Goal: Task Accomplishment & Management: Manage account settings

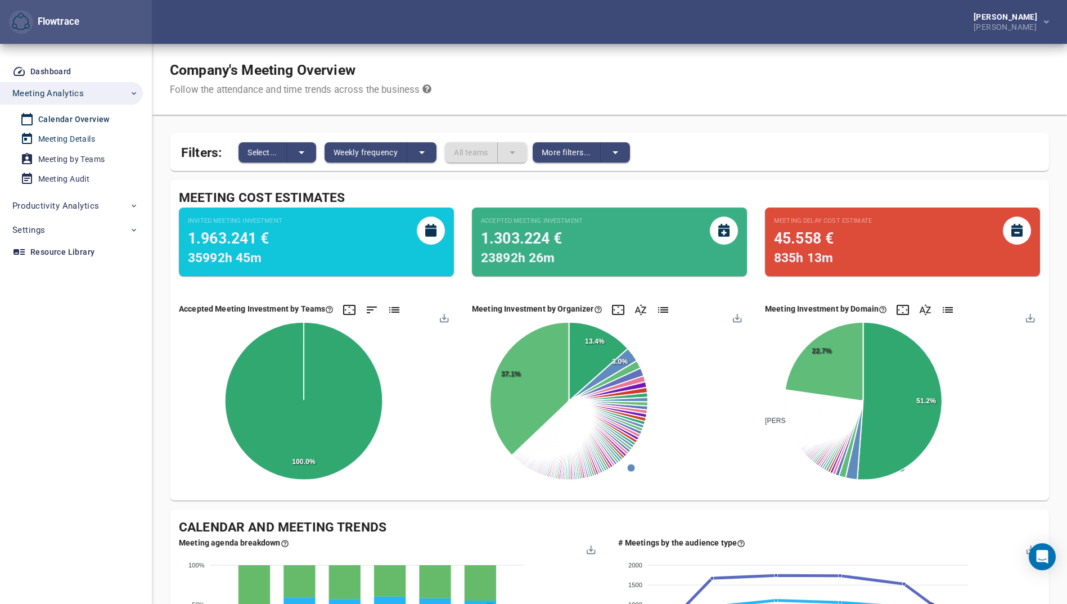
click at [87, 141] on div "Meeting Details" at bounding box center [66, 139] width 57 height 14
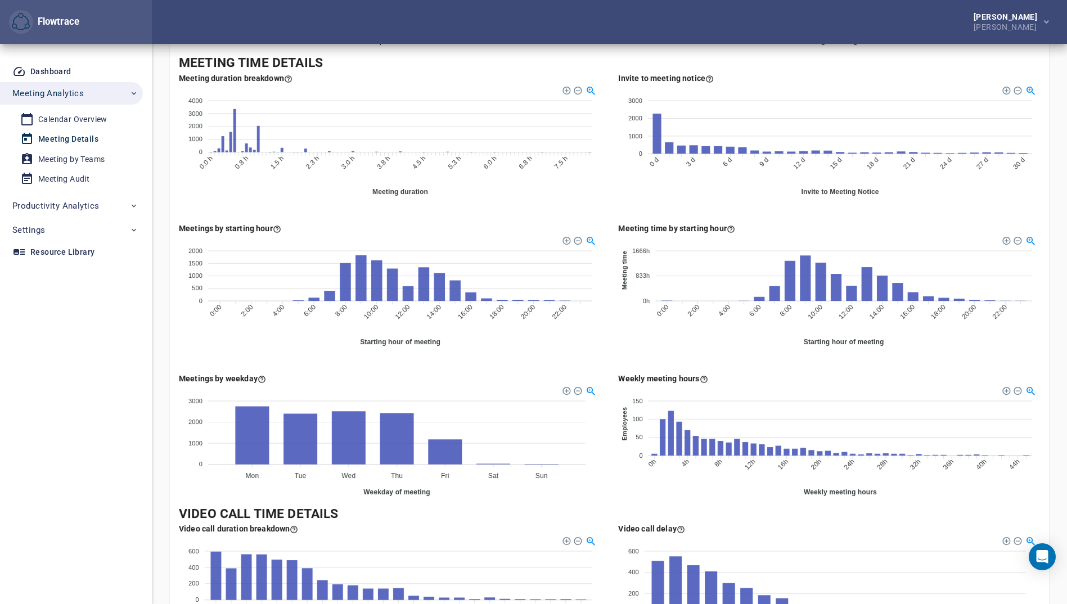
scroll to position [286, 0]
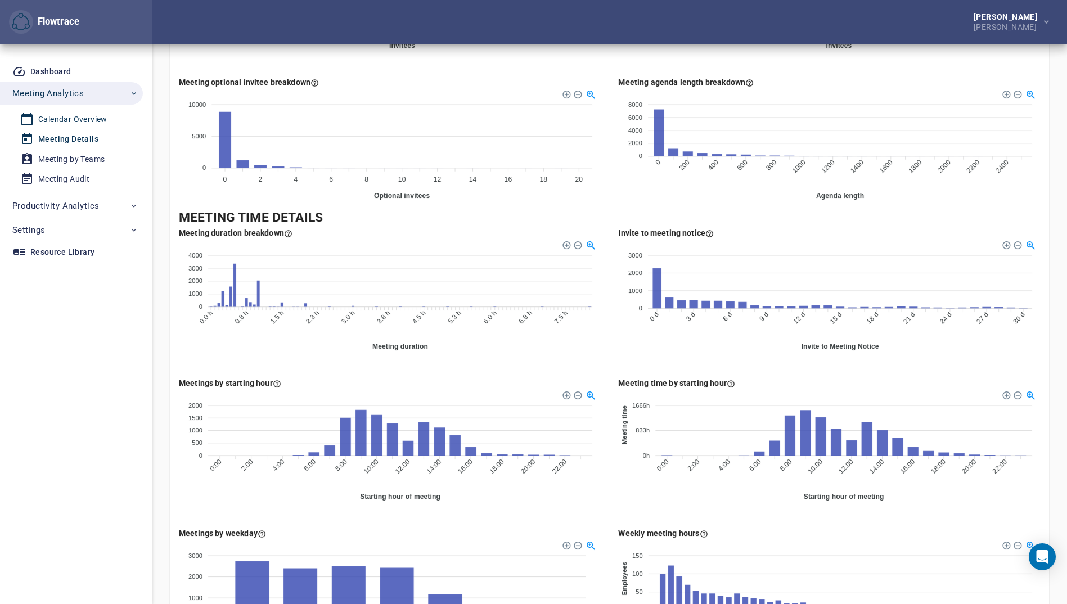
click at [77, 123] on div "Calendar Overview" at bounding box center [72, 120] width 69 height 14
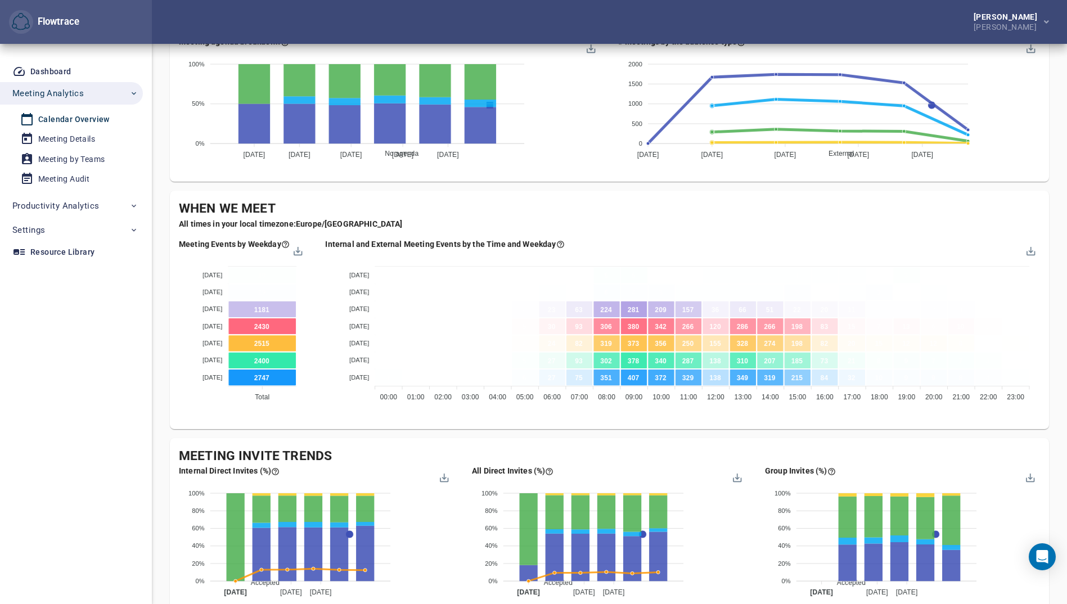
scroll to position [493, 0]
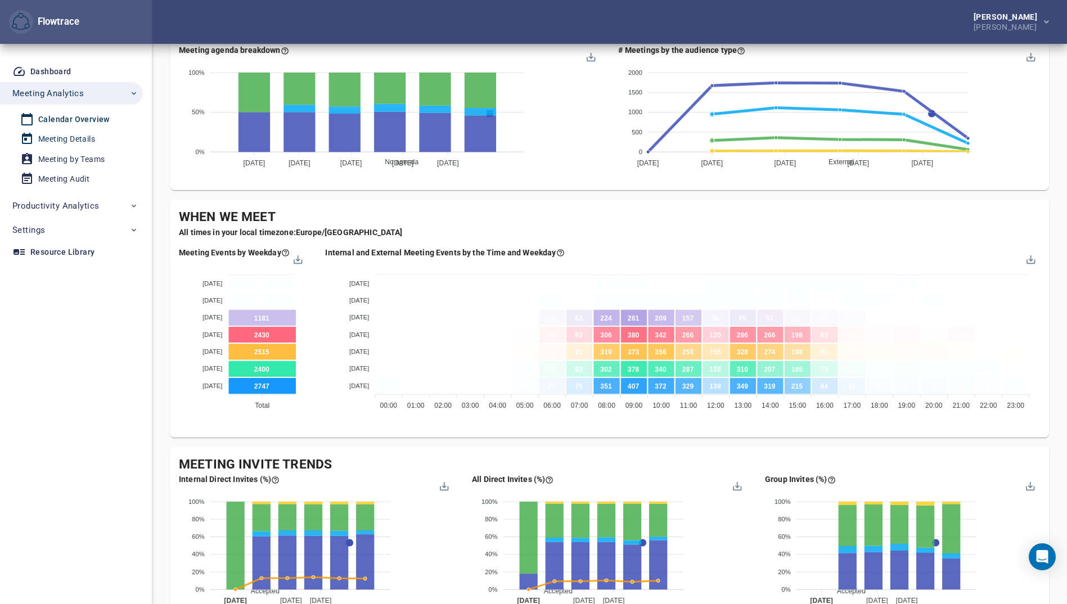
click at [82, 131] on link "Meeting Details" at bounding box center [67, 139] width 134 height 19
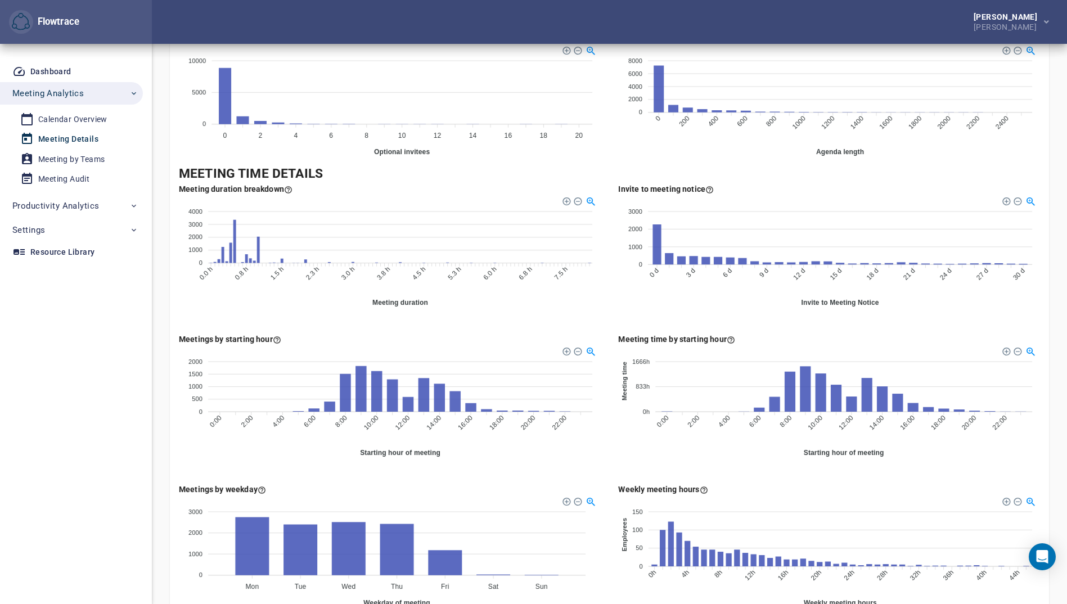
scroll to position [338, 0]
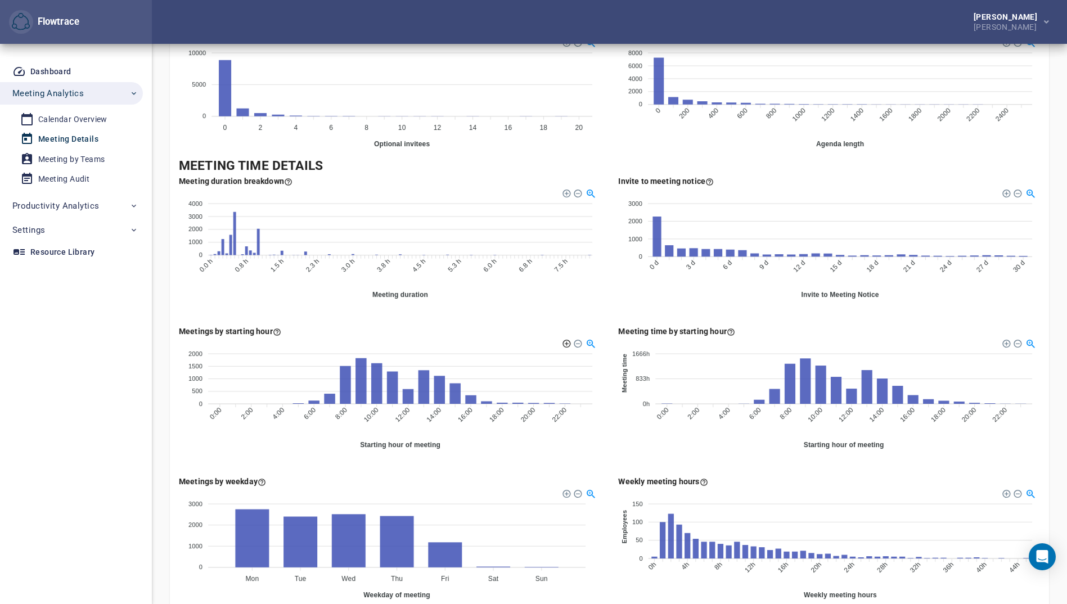
click at [565, 344] on div at bounding box center [566, 343] width 8 height 8
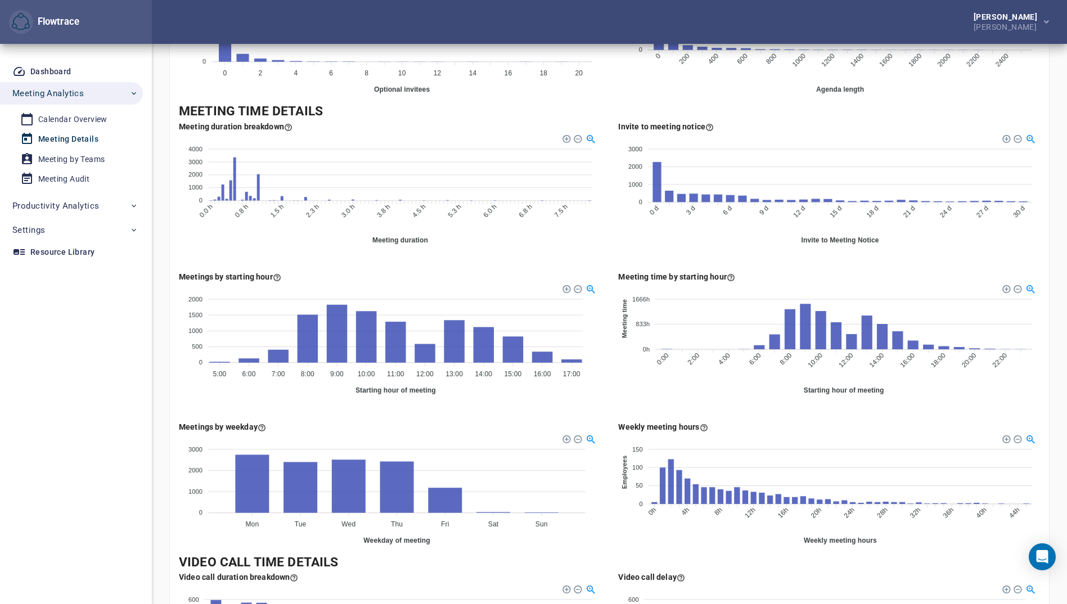
scroll to position [392, 0]
click at [1050, 304] on div "Company's Meeting Details Distribution details of your calendar and meetings Fi…" at bounding box center [609, 194] width 915 height 1084
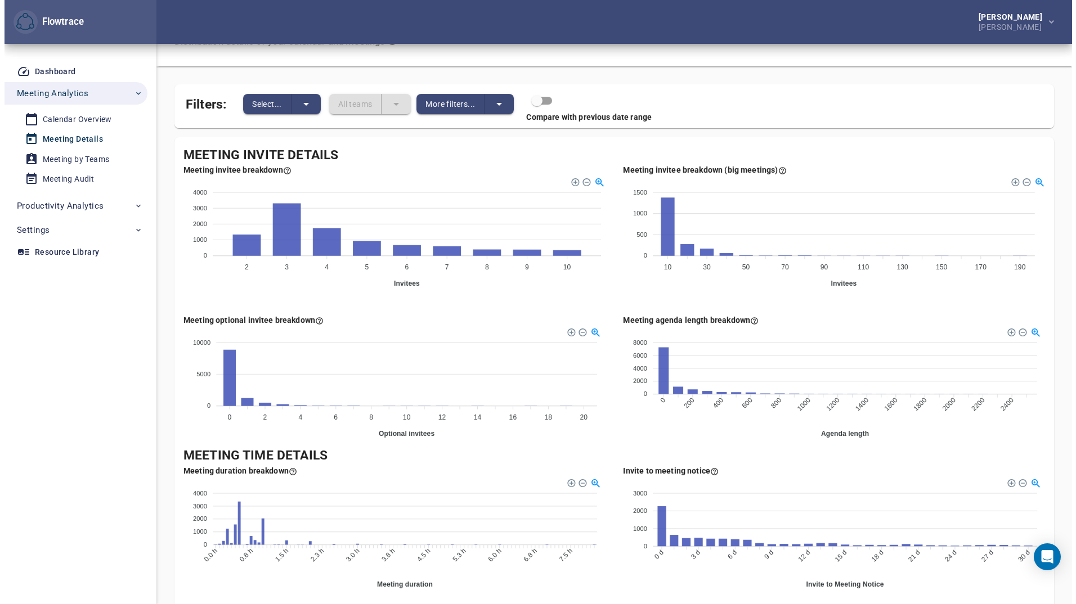
scroll to position [41, 0]
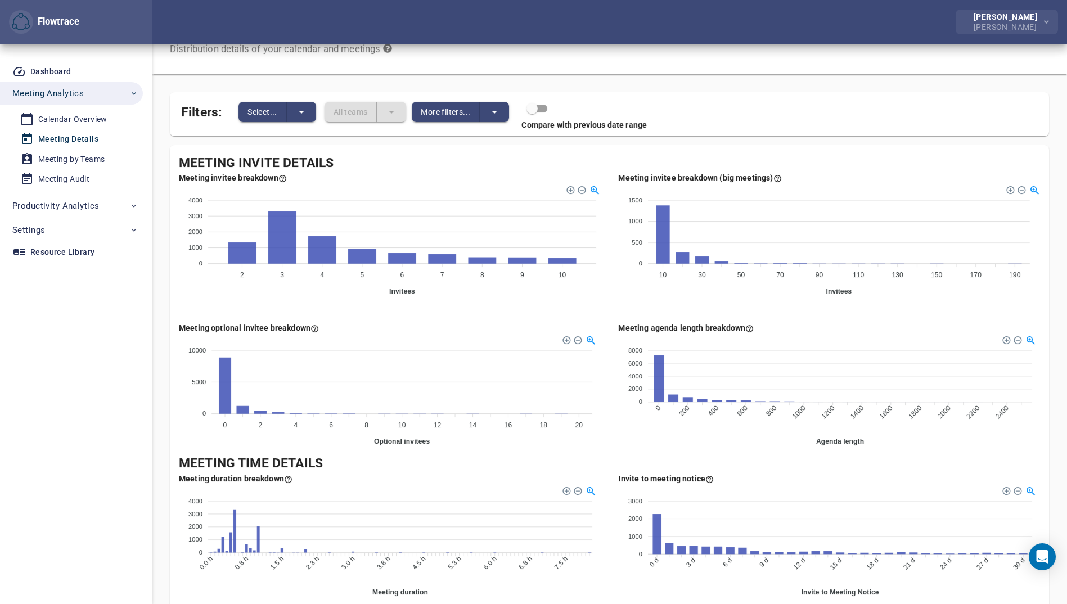
click at [1032, 20] on div "[PERSON_NAME]" at bounding box center [1008, 17] width 68 height 8
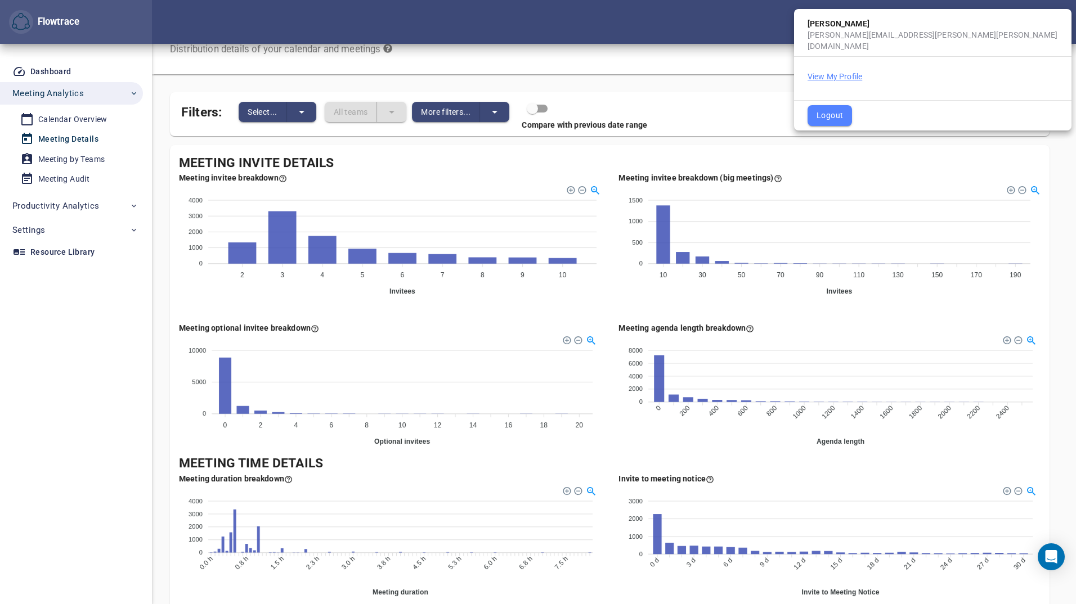
click at [826, 71] on button "View My Profile" at bounding box center [834, 76] width 55 height 11
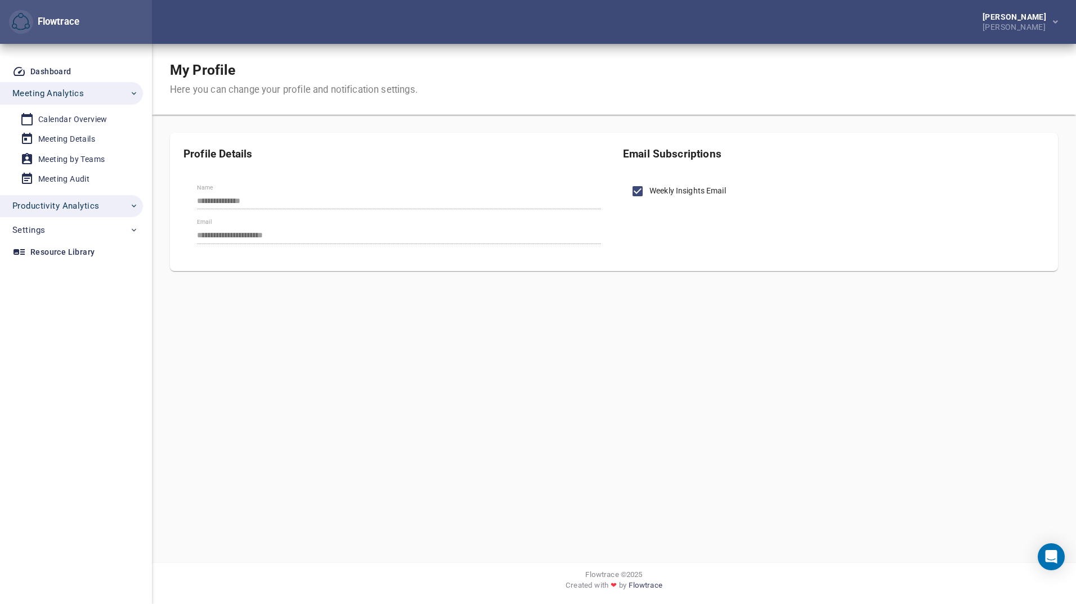
click at [130, 209] on icon "button" at bounding box center [133, 205] width 9 height 9
click at [128, 300] on span "Settings" at bounding box center [75, 298] width 126 height 15
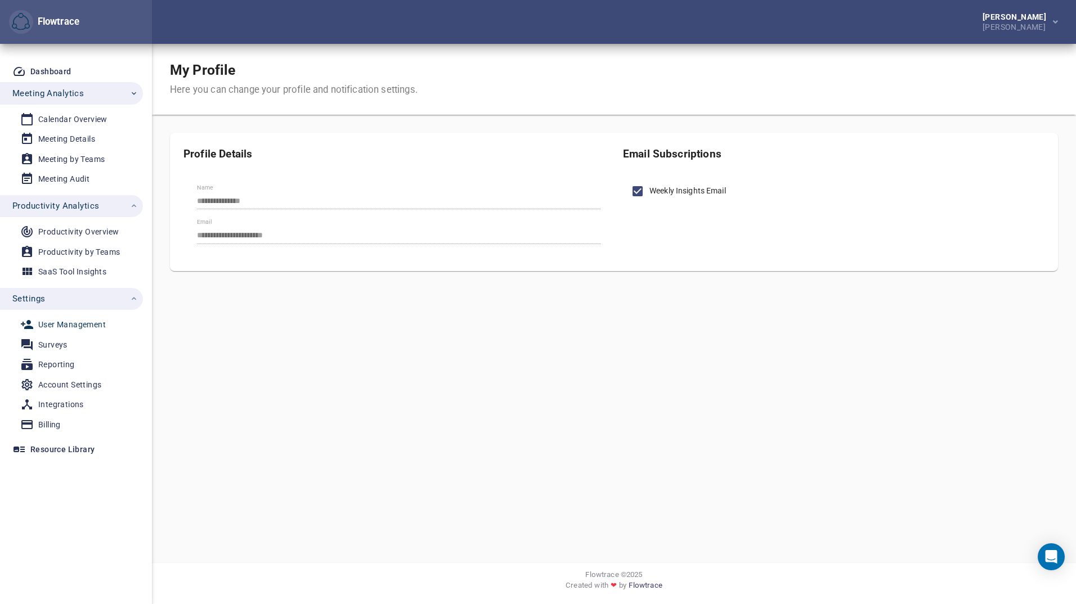
click at [80, 325] on div "User Management" at bounding box center [72, 325] width 68 height 14
